Goal: Book appointment/travel/reservation

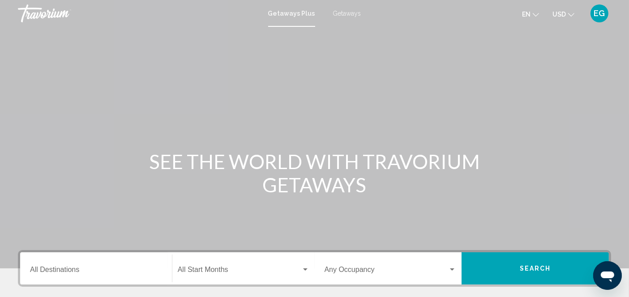
click at [345, 9] on div "Getaways Plus Getaways en English Español Français Italiano Português русский U…" at bounding box center [314, 13] width 629 height 19
click at [345, 12] on span "Getaways" at bounding box center [347, 13] width 28 height 7
click at [289, 13] on span "Getaways Plus" at bounding box center [290, 13] width 42 height 7
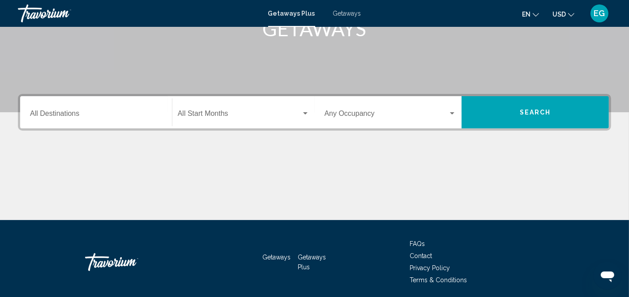
scroll to position [164, 0]
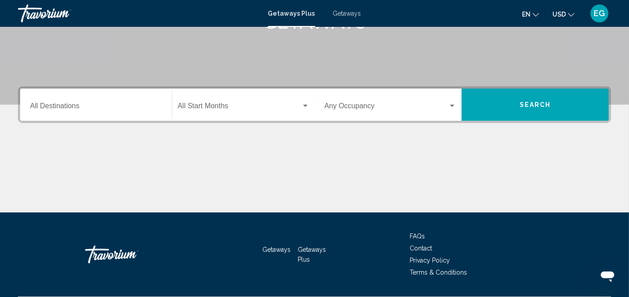
click at [418, 236] on span "FAQs" at bounding box center [417, 236] width 15 height 7
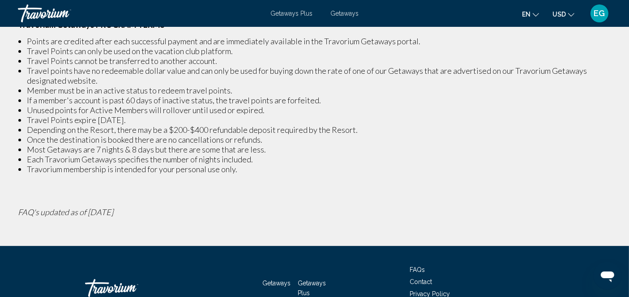
scroll to position [256, 0]
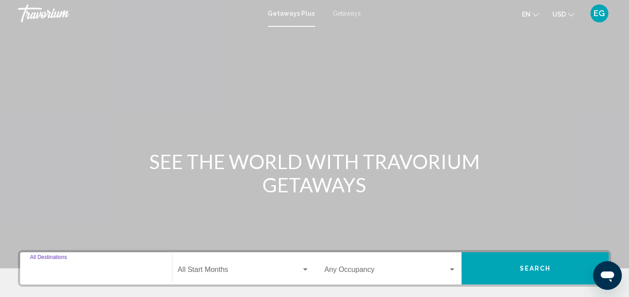
click at [73, 271] on input "Destination All Destinations" at bounding box center [96, 272] width 132 height 8
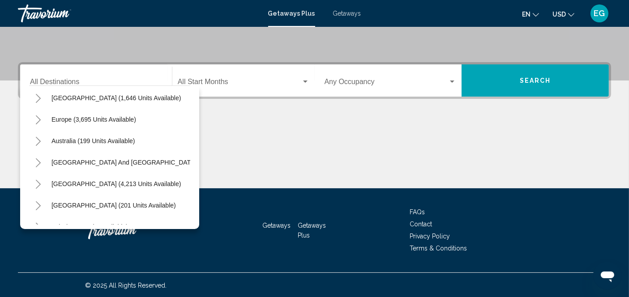
scroll to position [78, 0]
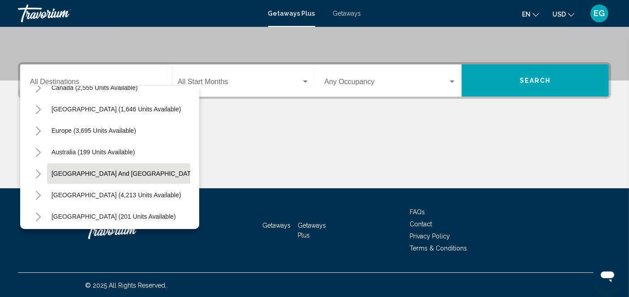
click at [122, 173] on span "[GEOGRAPHIC_DATA] and [GEOGRAPHIC_DATA] (127 units available)" at bounding box center [154, 173] width 204 height 7
type input "**********"
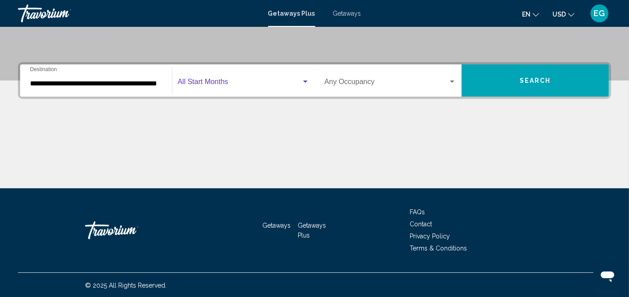
click at [306, 82] on div "Search widget" at bounding box center [305, 82] width 4 height 2
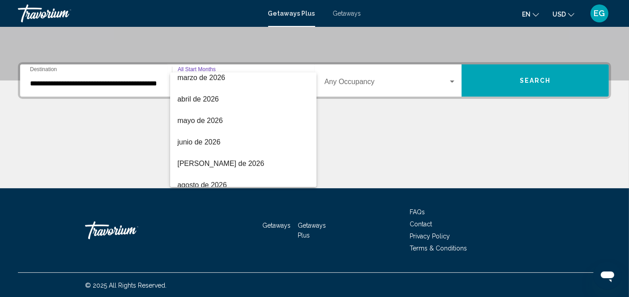
scroll to position [186, 0]
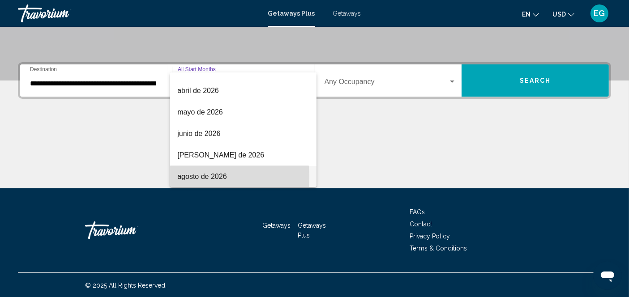
click at [194, 177] on span "agosto de 2026" at bounding box center [243, 176] width 132 height 21
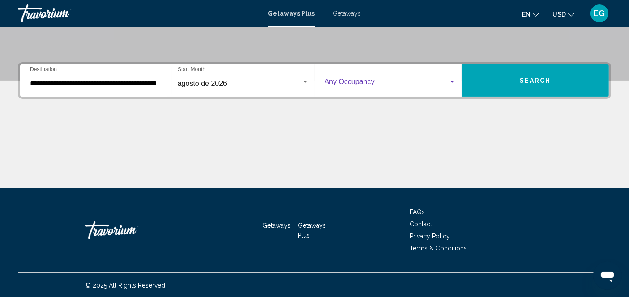
click at [451, 81] on div "Search widget" at bounding box center [452, 82] width 4 height 2
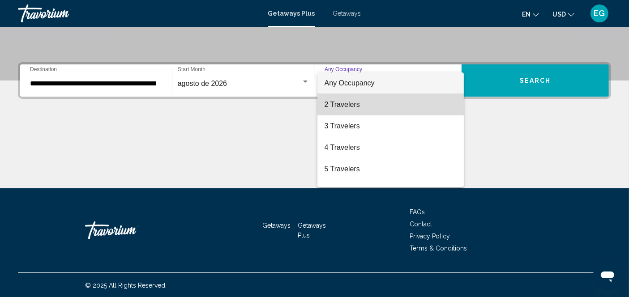
click at [409, 108] on span "2 Travelers" at bounding box center [391, 104] width 132 height 21
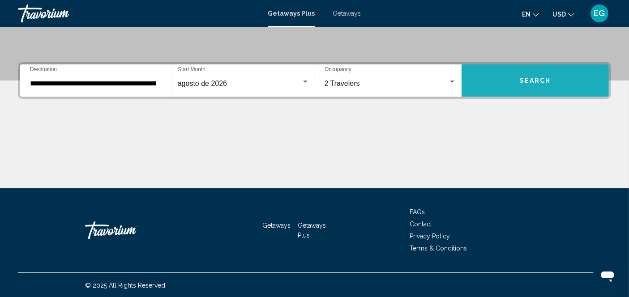
click at [533, 77] on span "Search" at bounding box center [535, 80] width 31 height 7
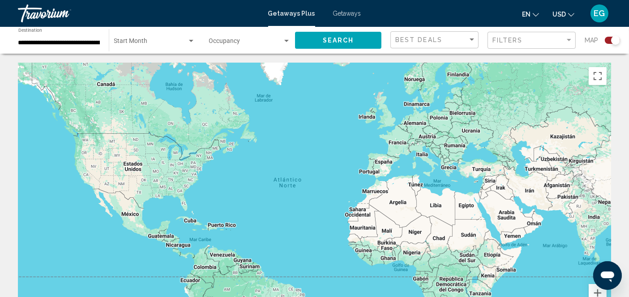
click at [192, 47] on div "Start Month All Start Months" at bounding box center [154, 40] width 81 height 25
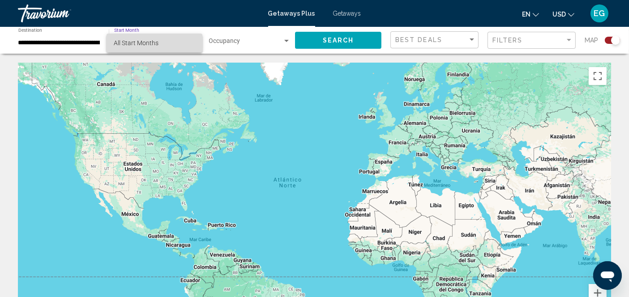
click at [189, 43] on span "All Start Months" at bounding box center [155, 43] width 82 height 19
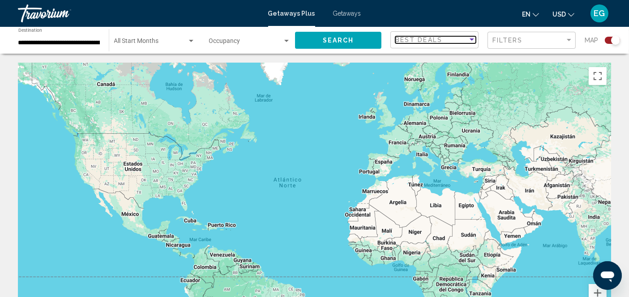
click at [474, 40] on div "Sort by" at bounding box center [472, 40] width 4 height 2
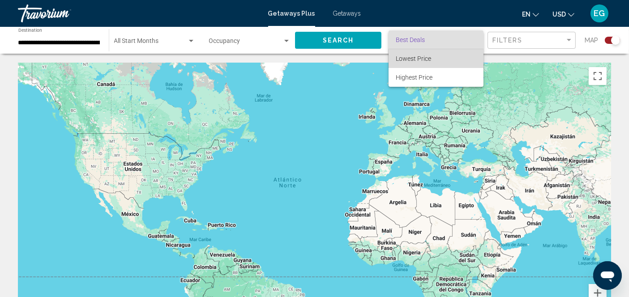
click at [448, 64] on span "Lowest Price" at bounding box center [436, 58] width 81 height 19
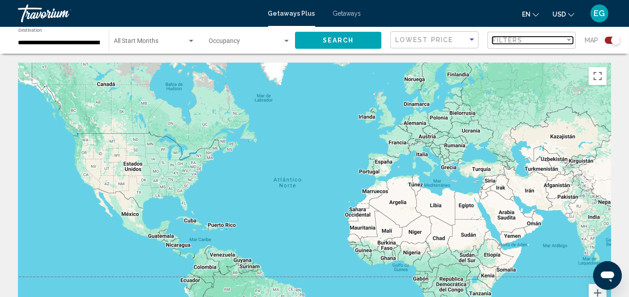
click at [571, 42] on div "Filter" at bounding box center [569, 40] width 8 height 7
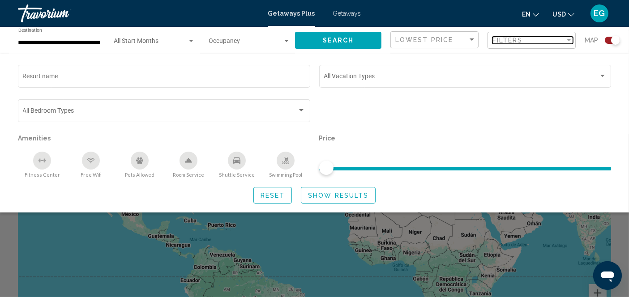
click at [571, 42] on div "Filter" at bounding box center [569, 40] width 8 height 7
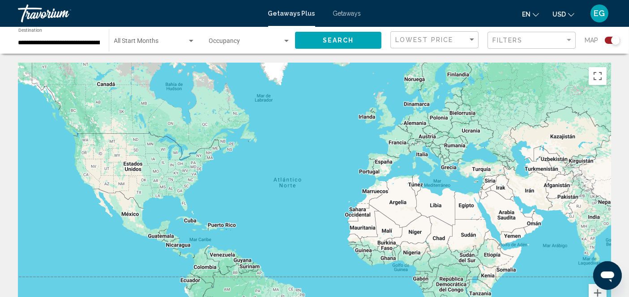
click at [612, 42] on div "Search widget" at bounding box center [615, 40] width 9 height 9
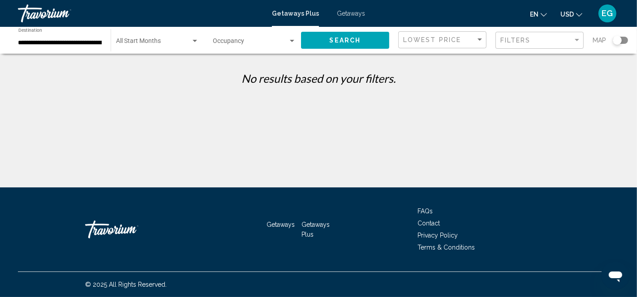
click at [621, 38] on div "Search widget" at bounding box center [617, 40] width 9 height 9
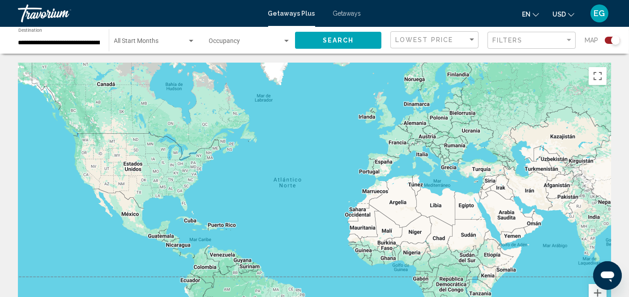
click at [572, 14] on icon "Change currency" at bounding box center [571, 15] width 6 height 6
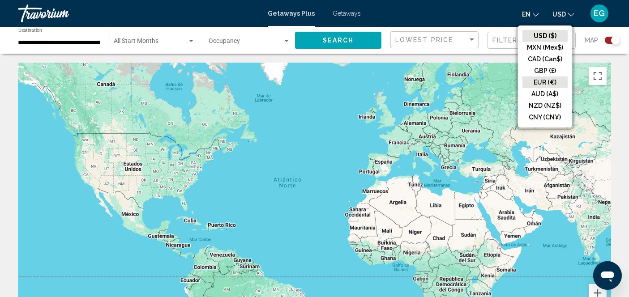
click at [545, 81] on button "EUR (€)" at bounding box center [545, 83] width 45 height 12
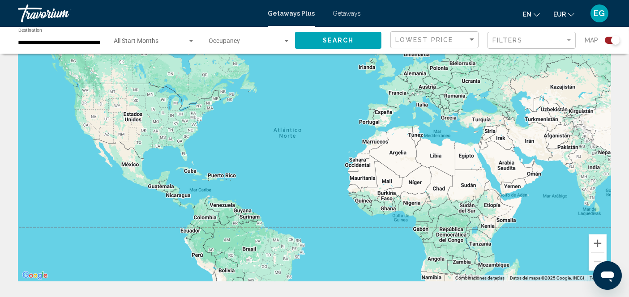
scroll to position [49, 0]
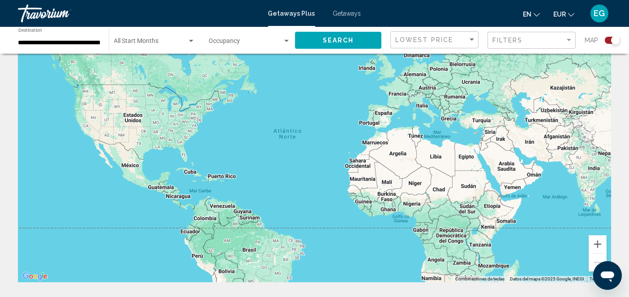
click at [559, 192] on div "Main content" at bounding box center [314, 148] width 593 height 269
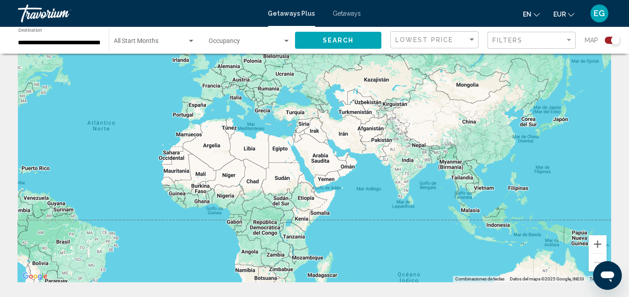
drag, startPoint x: 559, startPoint y: 192, endPoint x: 358, endPoint y: 182, distance: 200.5
click at [358, 182] on div "Main content" at bounding box center [314, 148] width 593 height 269
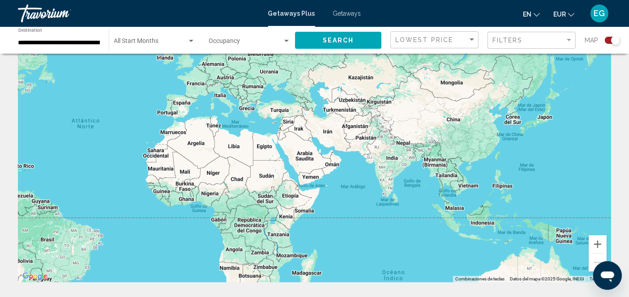
click at [482, 228] on div "Main content" at bounding box center [314, 148] width 593 height 269
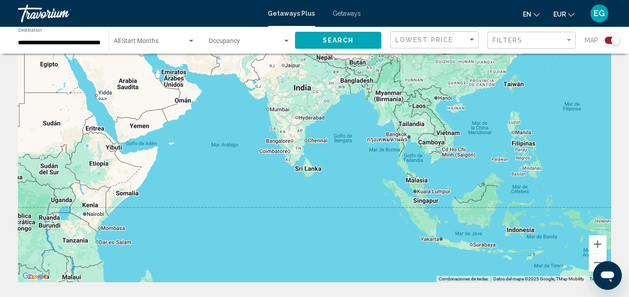
click at [482, 228] on div "Main content" at bounding box center [314, 148] width 593 height 269
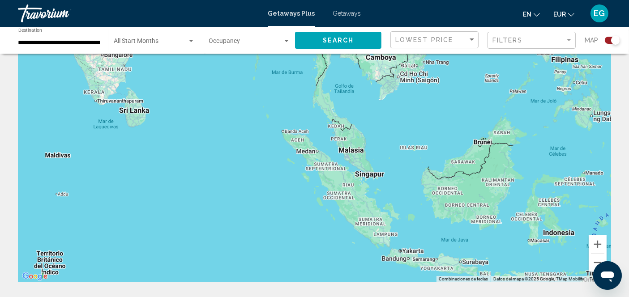
click at [558, 240] on div "Main content" at bounding box center [314, 148] width 593 height 269
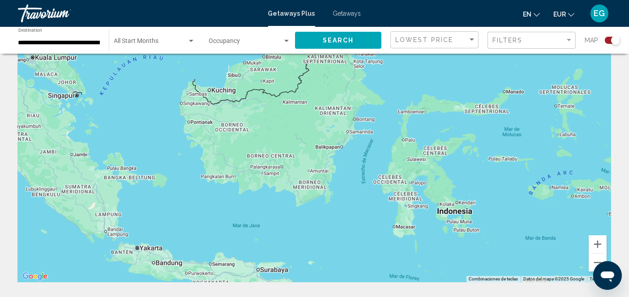
drag, startPoint x: 558, startPoint y: 240, endPoint x: 454, endPoint y: 227, distance: 104.8
click at [454, 227] on div "Main content" at bounding box center [314, 148] width 593 height 269
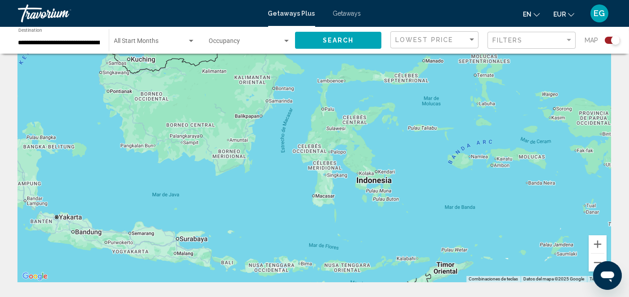
drag, startPoint x: 411, startPoint y: 227, endPoint x: 327, endPoint y: 196, distance: 89.7
click at [327, 196] on div "Main content" at bounding box center [314, 148] width 593 height 269
click at [86, 44] on input "**********" at bounding box center [59, 42] width 82 height 7
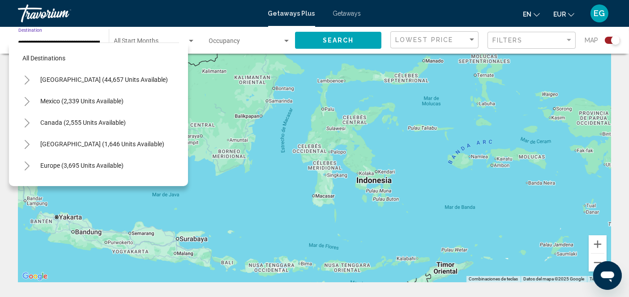
scroll to position [100, 6]
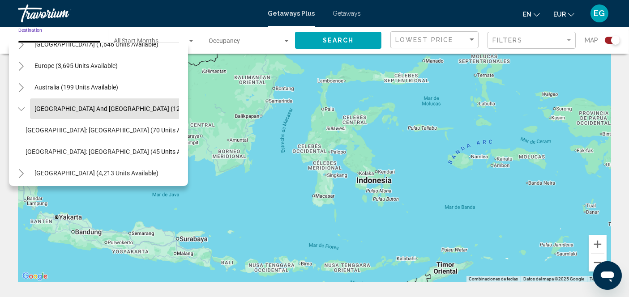
click at [86, 44] on span "[GEOGRAPHIC_DATA] (1,646 units available)" at bounding box center [96, 44] width 124 height 7
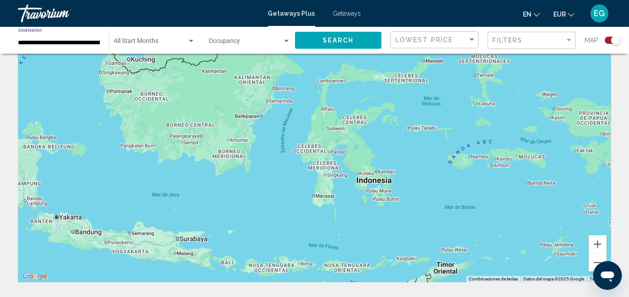
type input "**********"
click at [86, 44] on input "**********" at bounding box center [59, 42] width 82 height 7
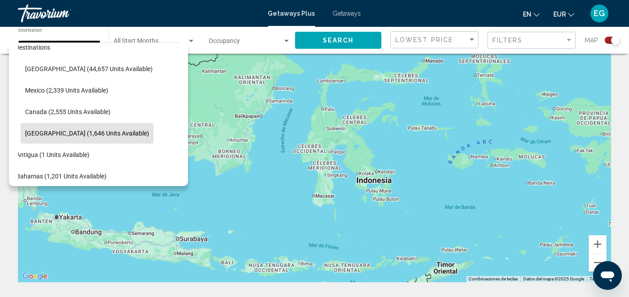
scroll to position [0, 15]
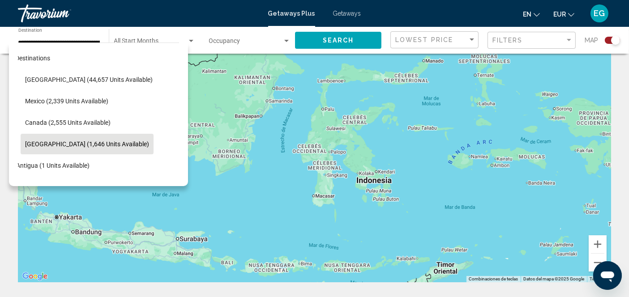
click at [165, 17] on link "Travorium" at bounding box center [138, 13] width 241 height 18
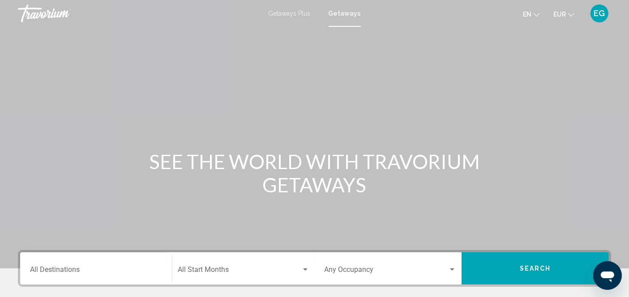
drag, startPoint x: 165, startPoint y: 17, endPoint x: 29, endPoint y: -17, distance: 140.2
click at [29, 0] on html "Skip to main content Getaways Plus Getaways en English Español Français Italian…" at bounding box center [314, 148] width 629 height 297
click at [63, 93] on div "Main content" at bounding box center [314, 134] width 629 height 269
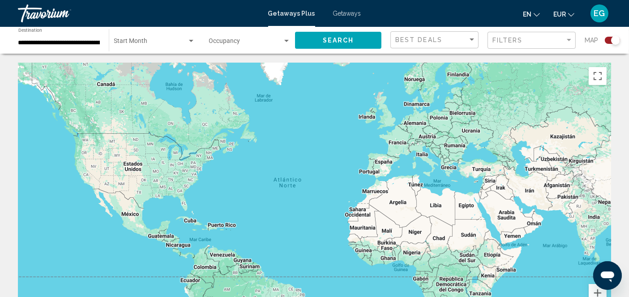
click at [299, 17] on div "Getaways Plus Getaways en English Español Français Italiano Português русский E…" at bounding box center [314, 13] width 629 height 19
click at [349, 15] on span "Getaways" at bounding box center [347, 13] width 28 height 7
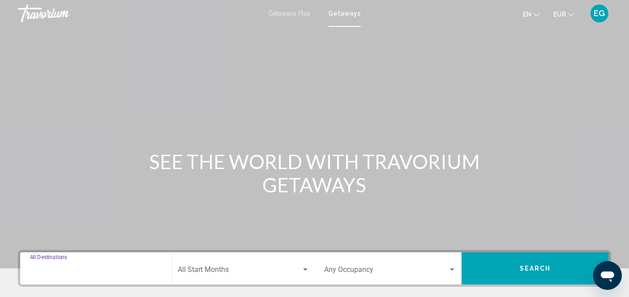
click at [82, 271] on input "Destination All Destinations" at bounding box center [96, 272] width 132 height 8
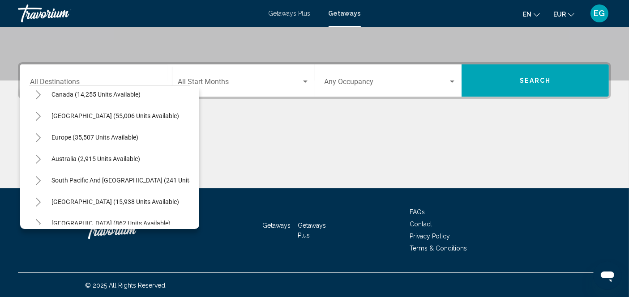
scroll to position [73, 0]
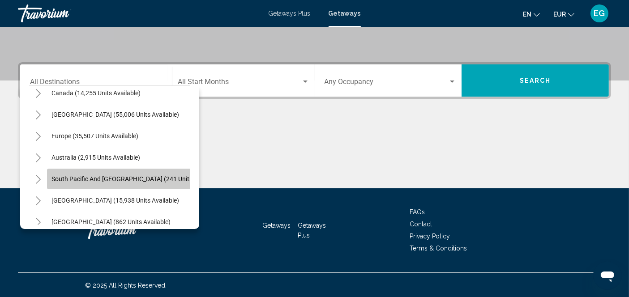
click at [144, 180] on span "South Pacific and [GEOGRAPHIC_DATA] (241 units available)" at bounding box center [137, 179] width 170 height 7
type input "**********"
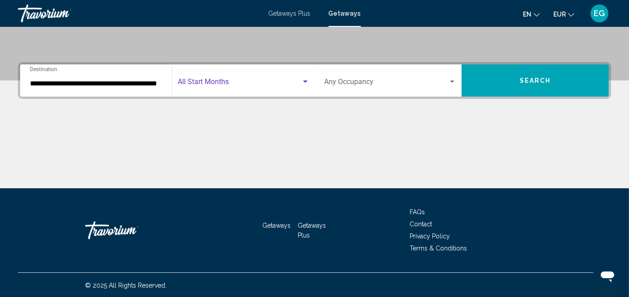
click at [305, 79] on div "Search widget" at bounding box center [305, 81] width 8 height 7
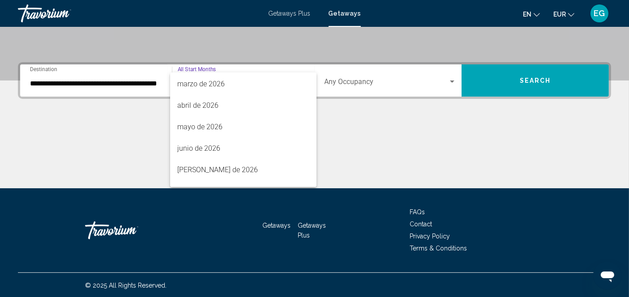
scroll to position [186, 0]
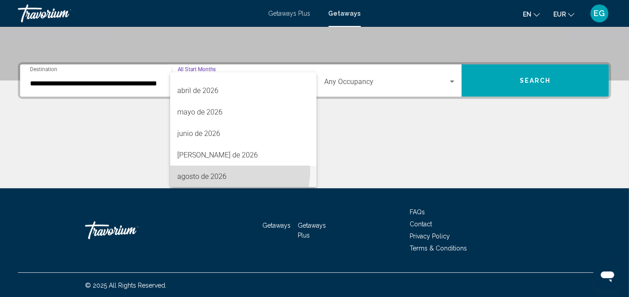
click at [217, 169] on span "agosto de 2026" at bounding box center [243, 176] width 132 height 21
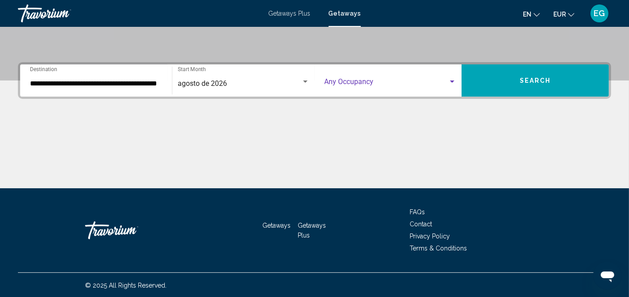
click at [371, 82] on span "Search widget" at bounding box center [387, 84] width 124 height 8
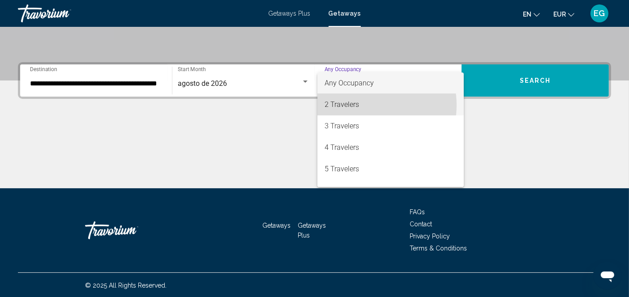
click at [364, 105] on span "2 Travelers" at bounding box center [391, 104] width 132 height 21
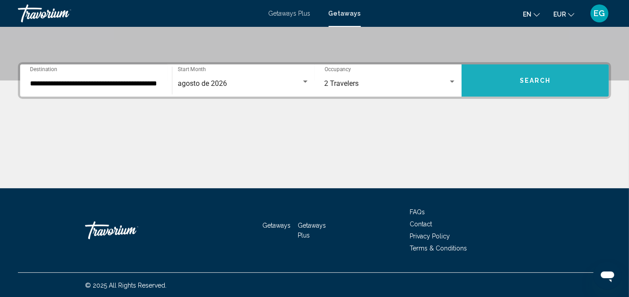
click at [521, 78] on span "Search" at bounding box center [535, 80] width 31 height 7
